Goal: Task Accomplishment & Management: Manage account settings

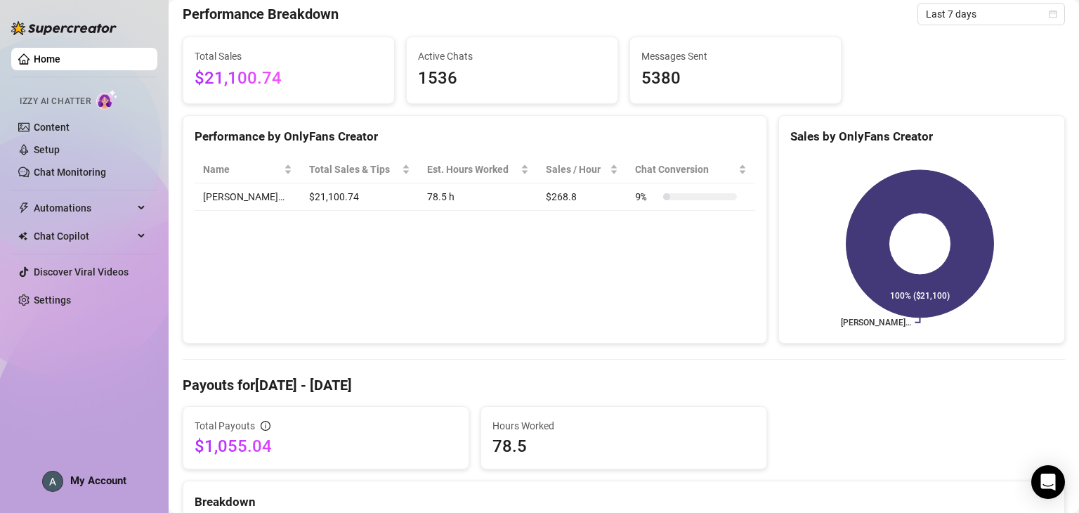
scroll to position [47, 0]
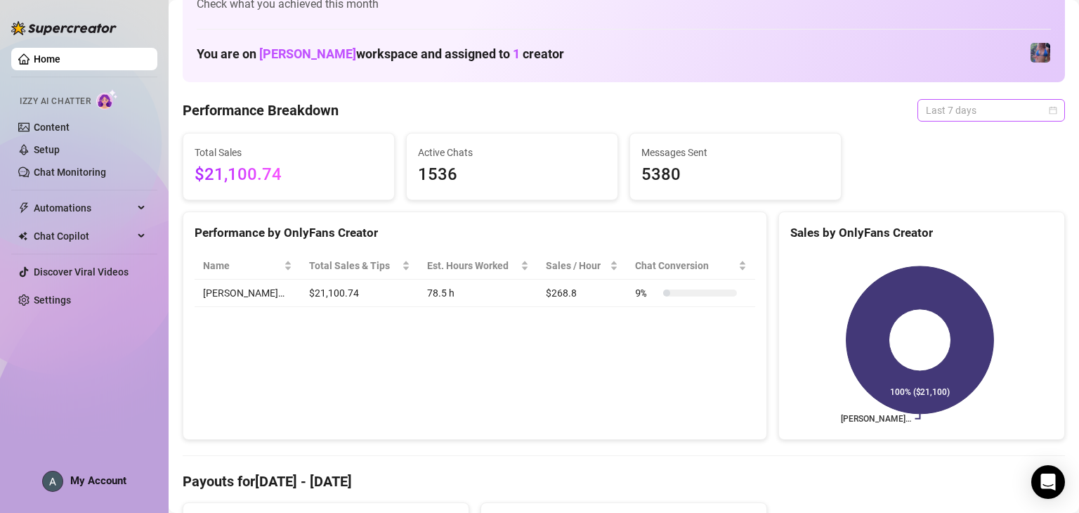
click at [992, 108] on span "Last 7 days" at bounding box center [991, 110] width 131 height 21
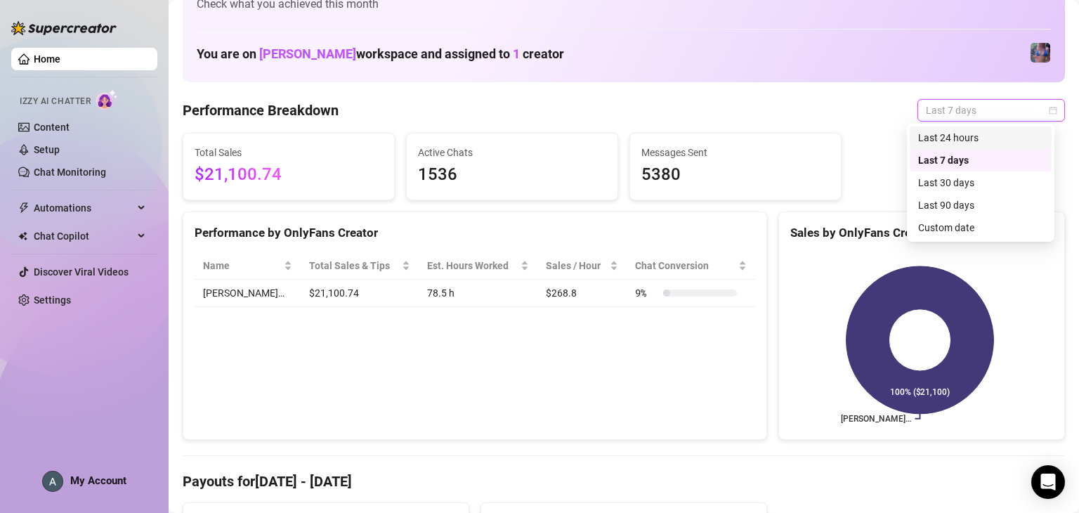
click at [987, 138] on div "Last 24 hours" at bounding box center [980, 137] width 125 height 15
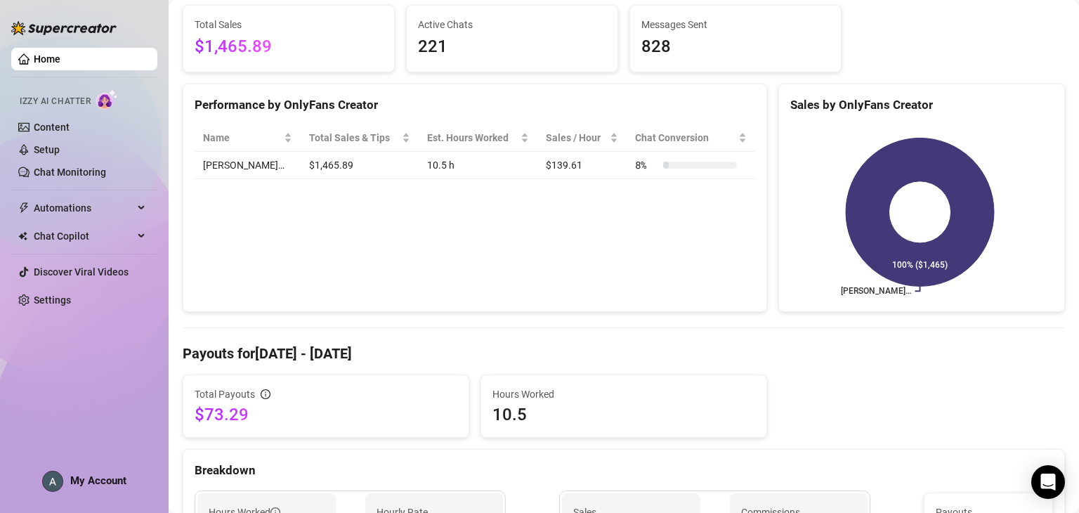
scroll to position [22, 0]
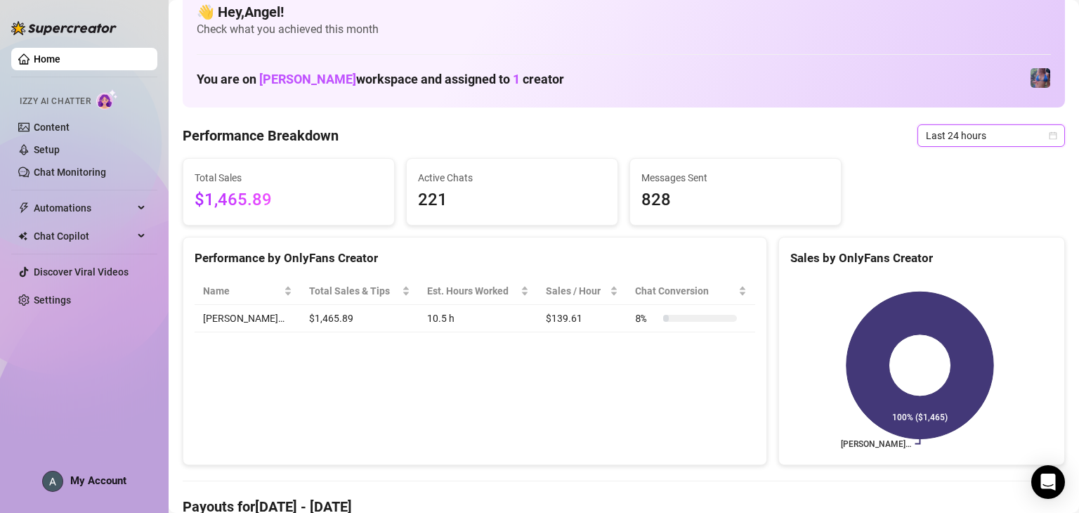
click at [961, 131] on span "Last 24 hours" at bounding box center [991, 135] width 131 height 21
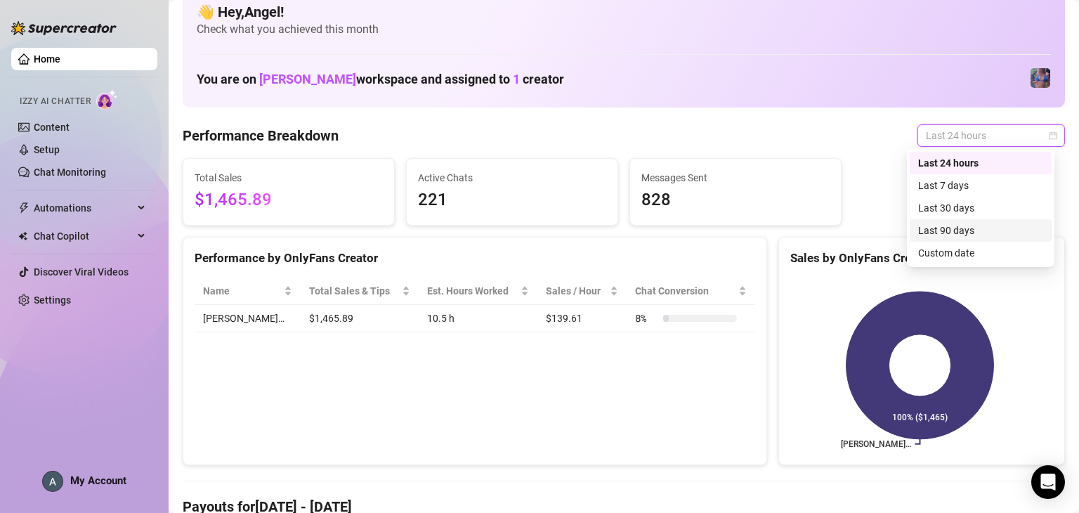
click at [962, 234] on div "Last 90 days" at bounding box center [980, 230] width 125 height 15
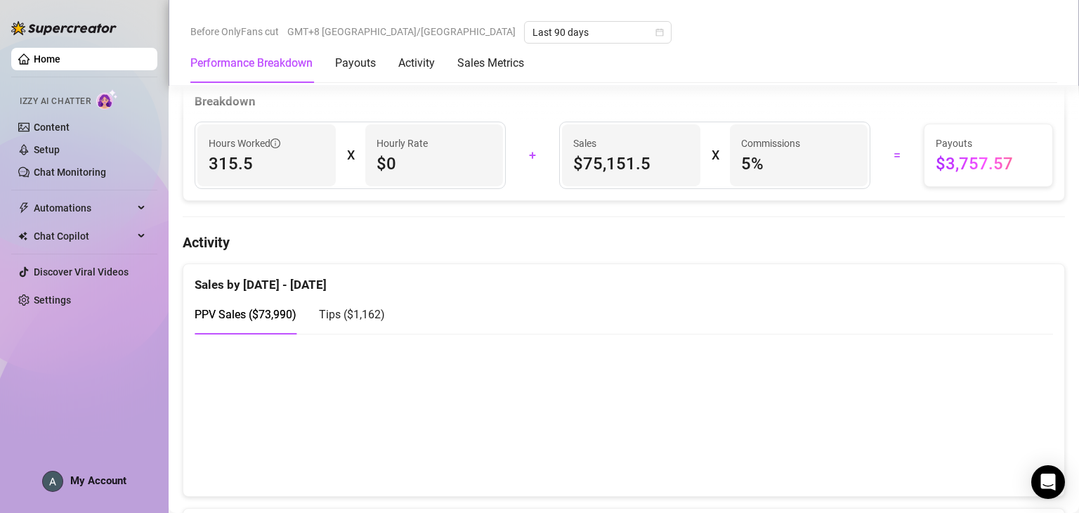
scroll to position [514, 0]
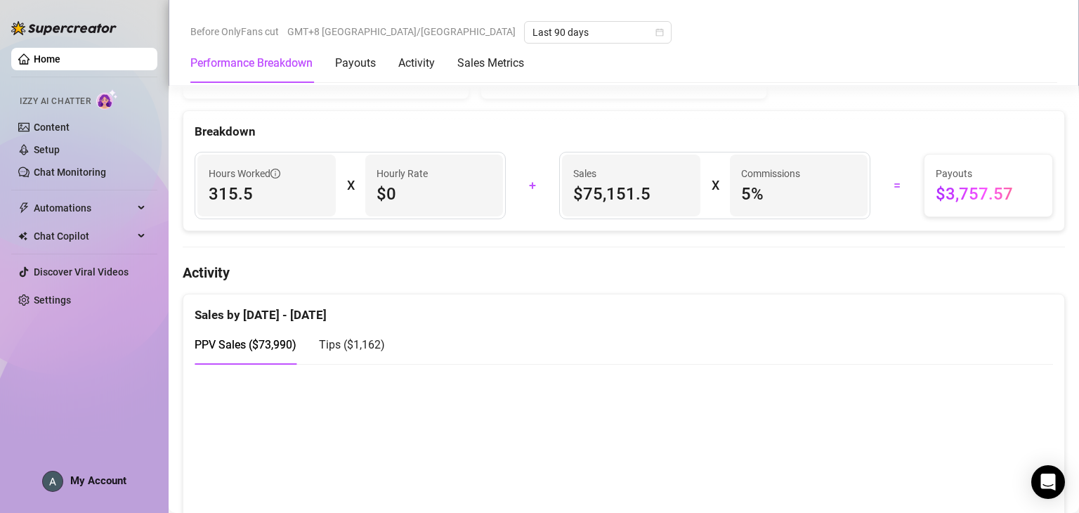
click at [115, 493] on div "Home Izzy AI Chatter Content Setup Chat Monitoring Automations Chat Copilot Dis…" at bounding box center [84, 250] width 146 height 500
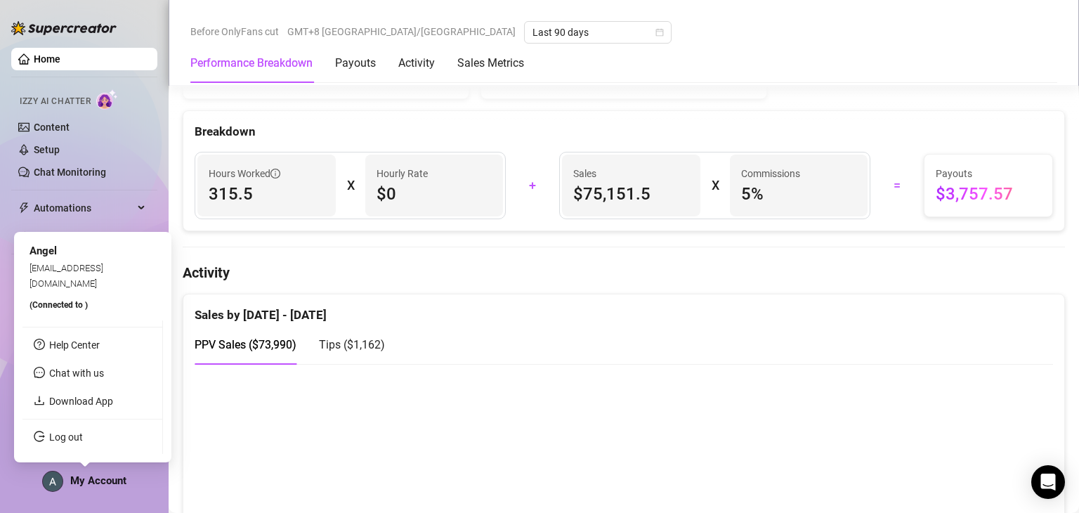
click at [108, 484] on span "My Account" at bounding box center [98, 480] width 56 height 13
click at [64, 438] on link "Log out" at bounding box center [66, 436] width 34 height 11
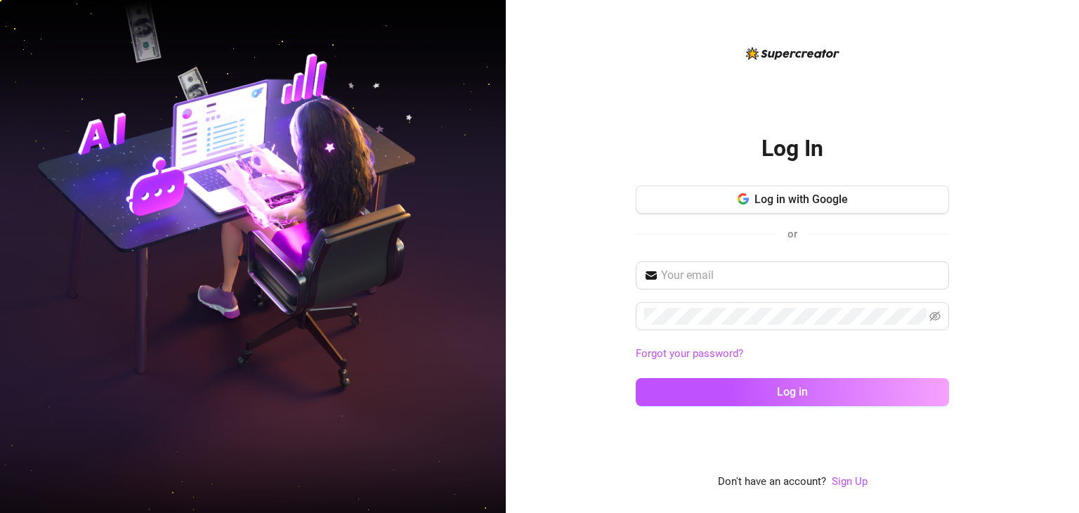
click at [807, 224] on div "Log in with Google or" at bounding box center [792, 220] width 313 height 69
click at [826, 209] on button "Log in with Google" at bounding box center [792, 200] width 313 height 28
click at [878, 282] on input "text" at bounding box center [801, 275] width 280 height 17
type input "[EMAIL_ADDRESS][DOMAIN_NAME]"
click at [636, 378] on button "Log in" at bounding box center [792, 392] width 313 height 28
